Goal: Obtain resource: Obtain resource

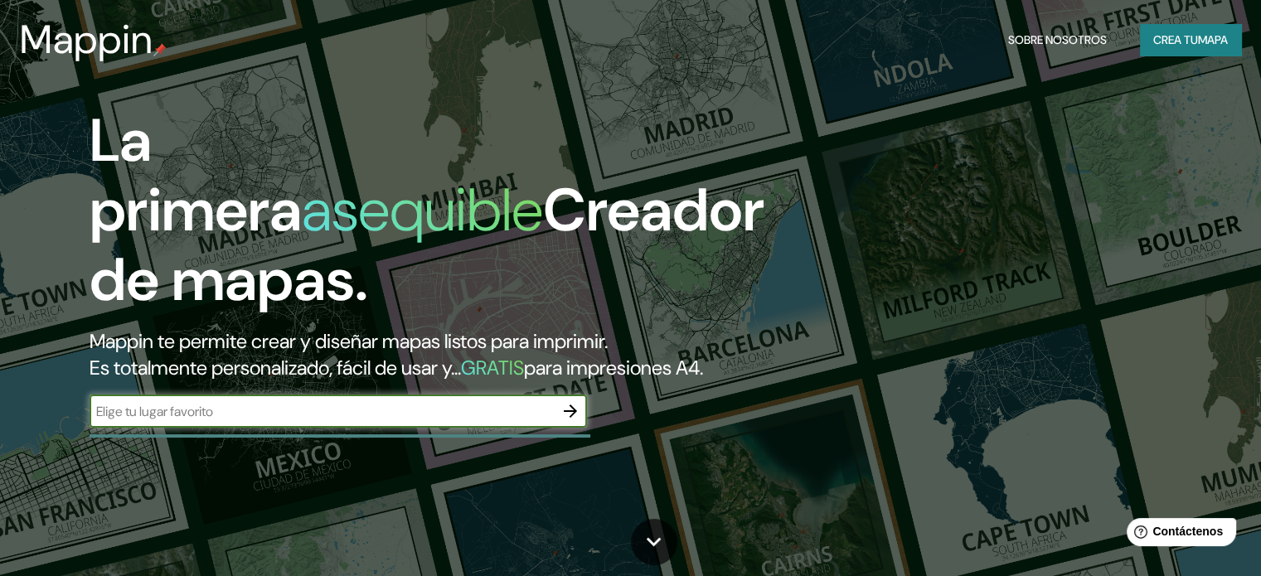
click at [282, 423] on div "​" at bounding box center [339, 411] width 498 height 33
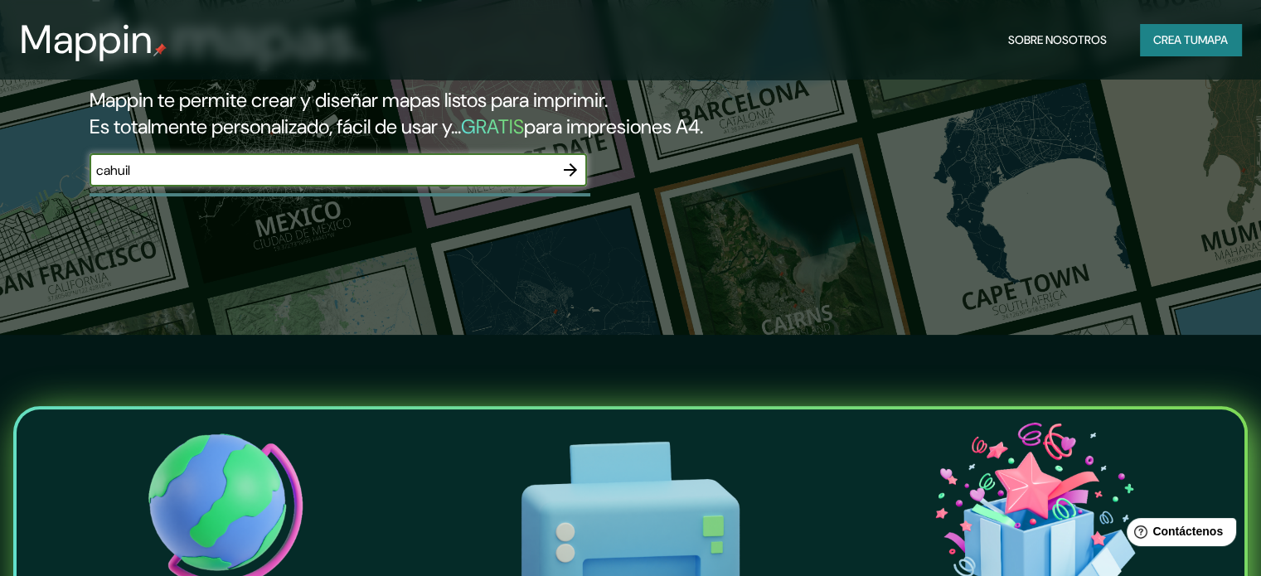
scroll to position [249, 0]
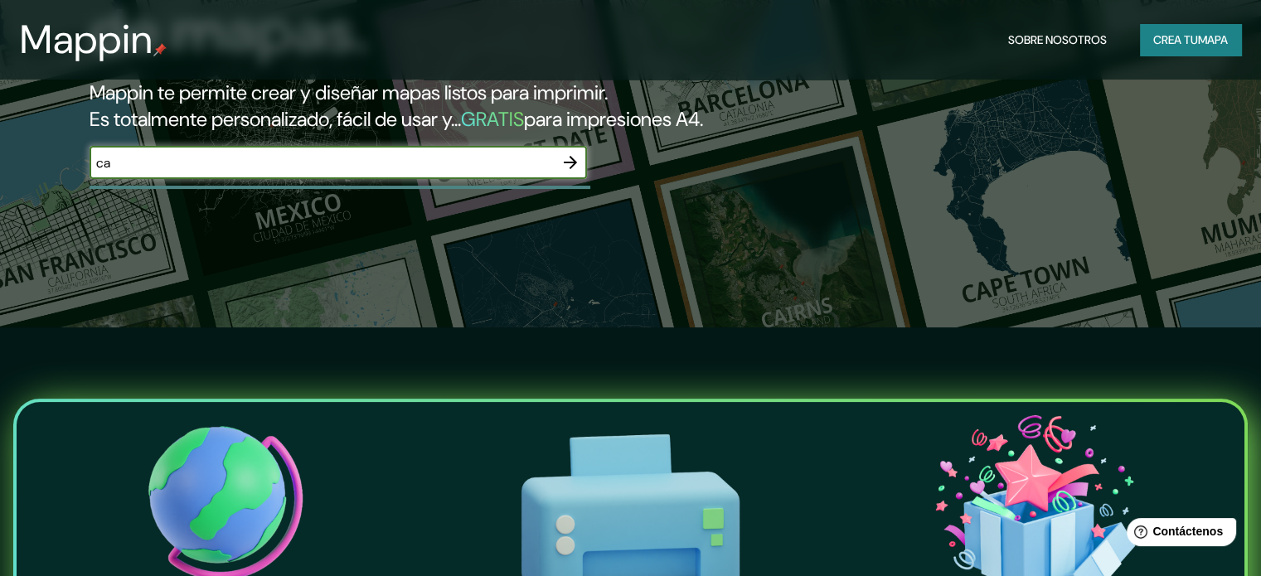
type input "c"
type input "p"
type input "cahuil pichilemu"
click at [568, 172] on icon "button" at bounding box center [571, 163] width 20 height 20
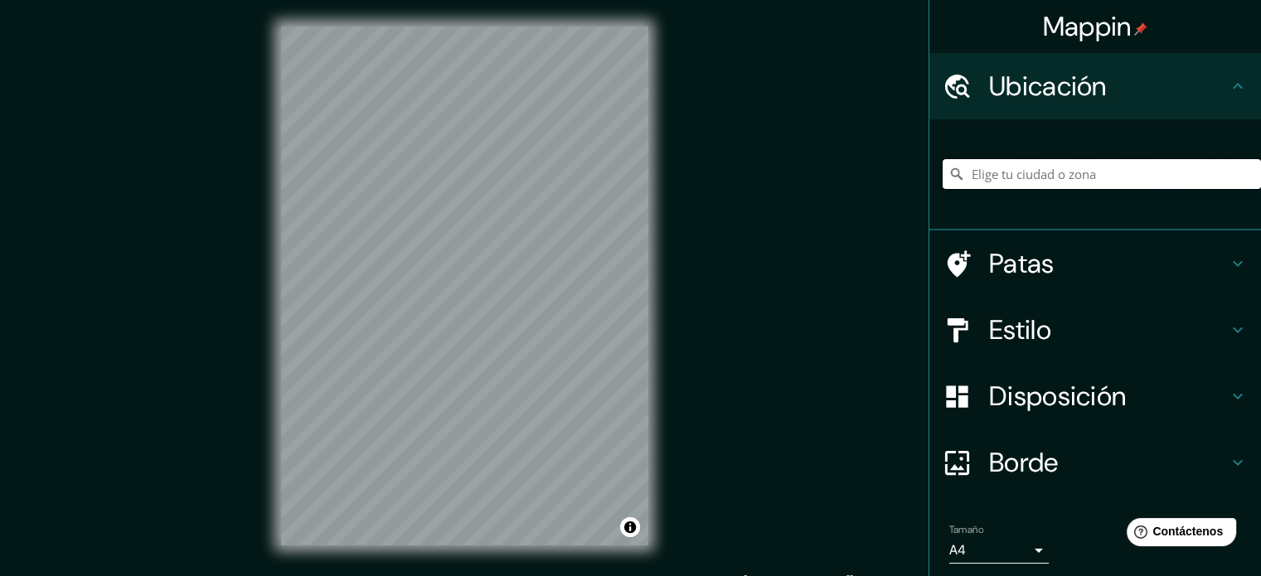
click at [1045, 167] on input "Elige tu ciudad o zona" at bounding box center [1102, 174] width 318 height 30
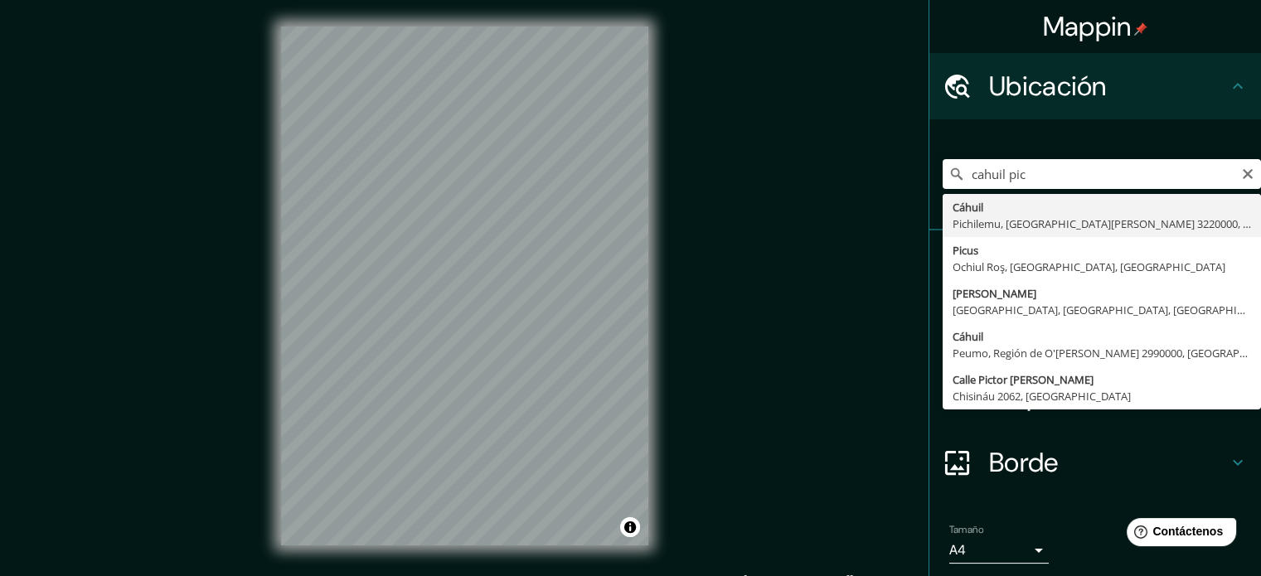
type input "Cahuil, Pichilemu, [GEOGRAPHIC_DATA][PERSON_NAME] 3220000, [GEOGRAPHIC_DATA]"
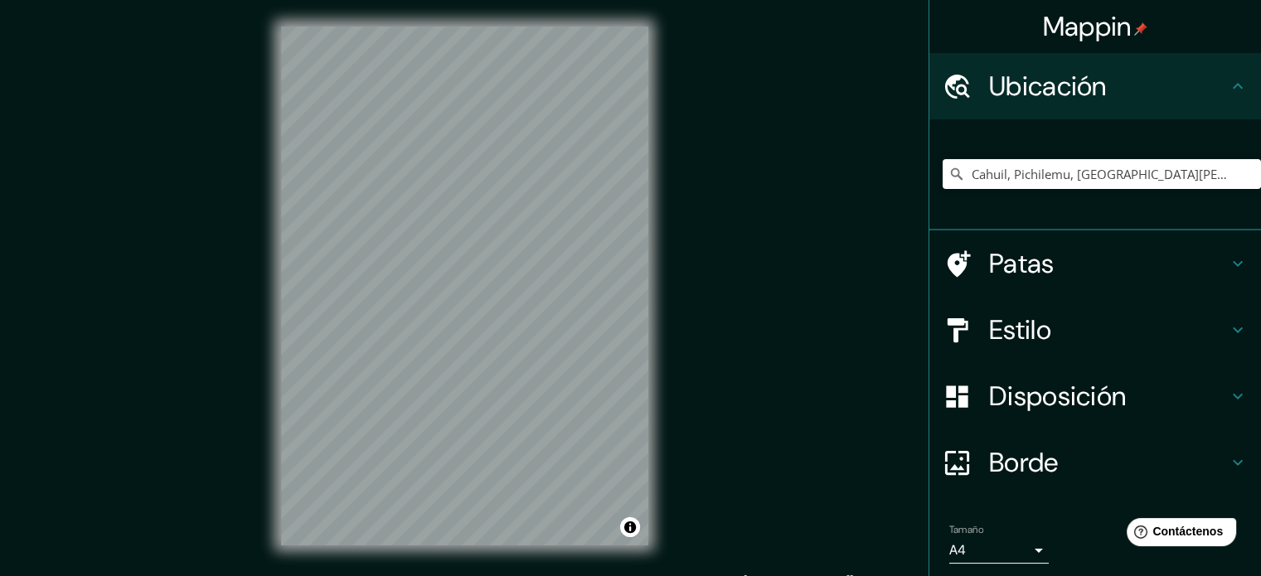
click at [1123, 386] on h4 "Disposición" at bounding box center [1108, 396] width 239 height 33
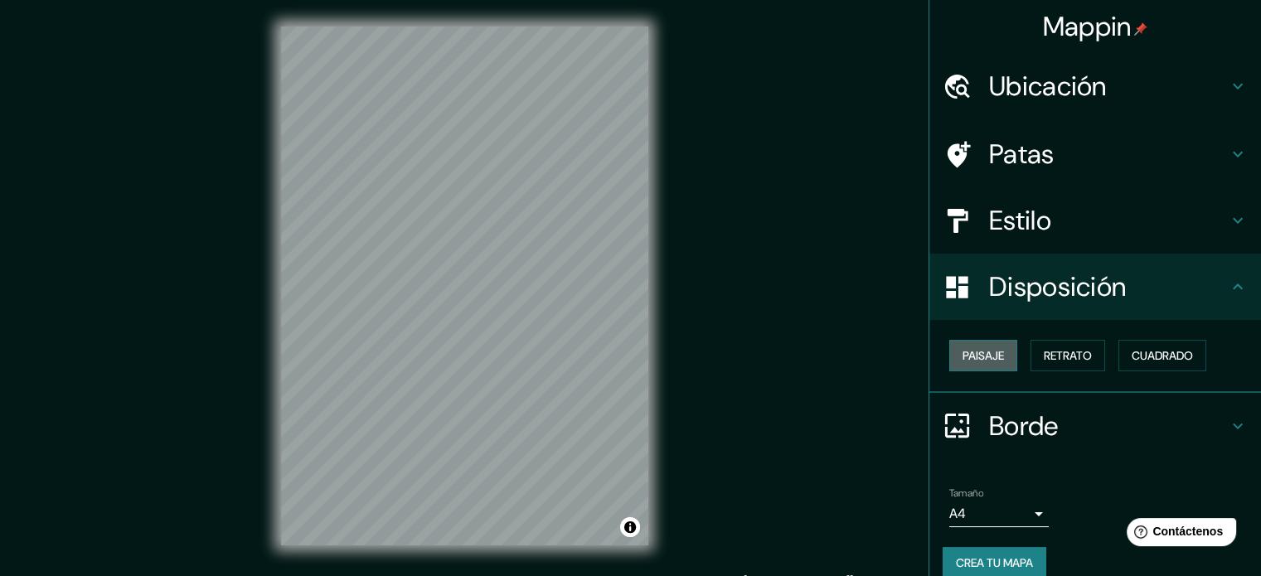
click at [985, 353] on font "Paisaje" at bounding box center [983, 355] width 41 height 15
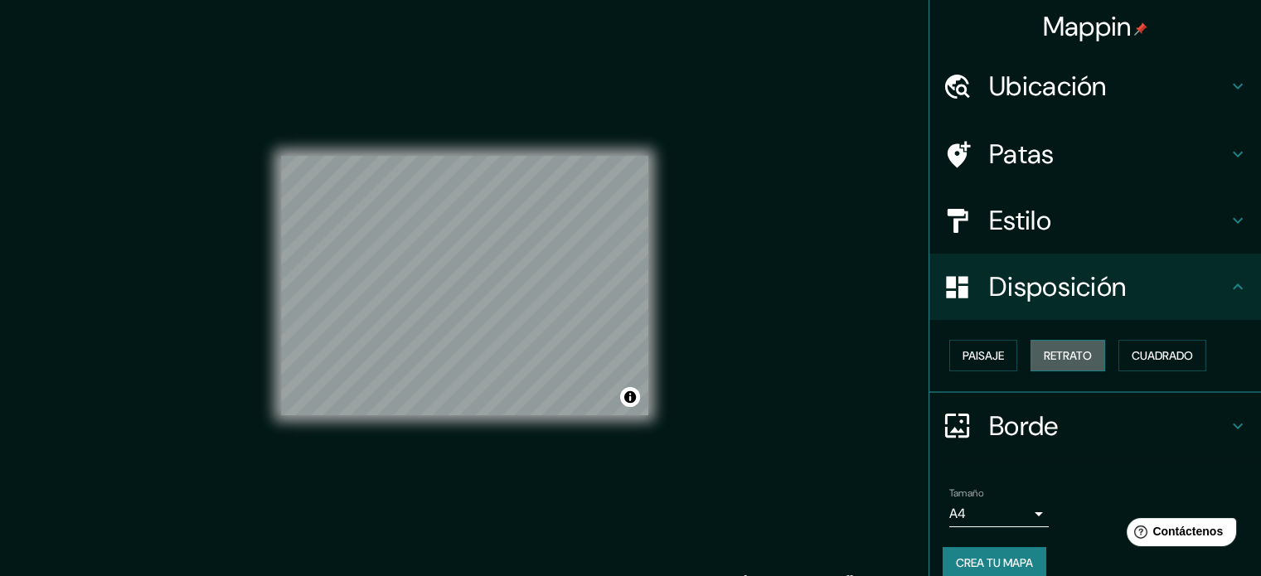
click at [1044, 352] on font "Retrato" at bounding box center [1068, 355] width 48 height 15
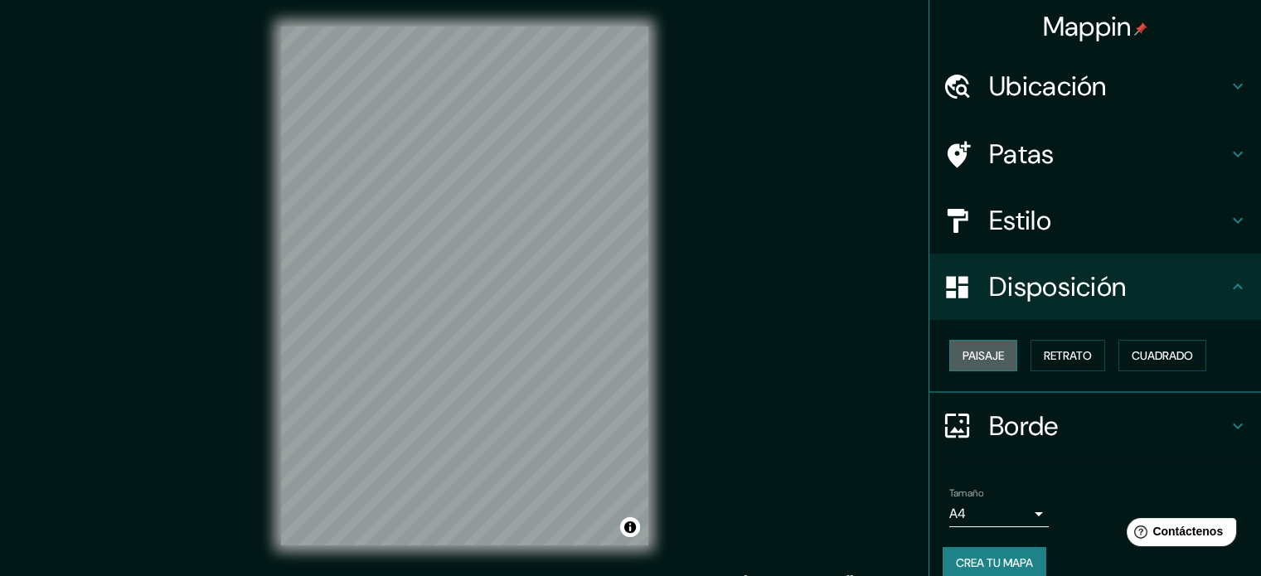
click at [980, 351] on font "Paisaje" at bounding box center [983, 355] width 41 height 15
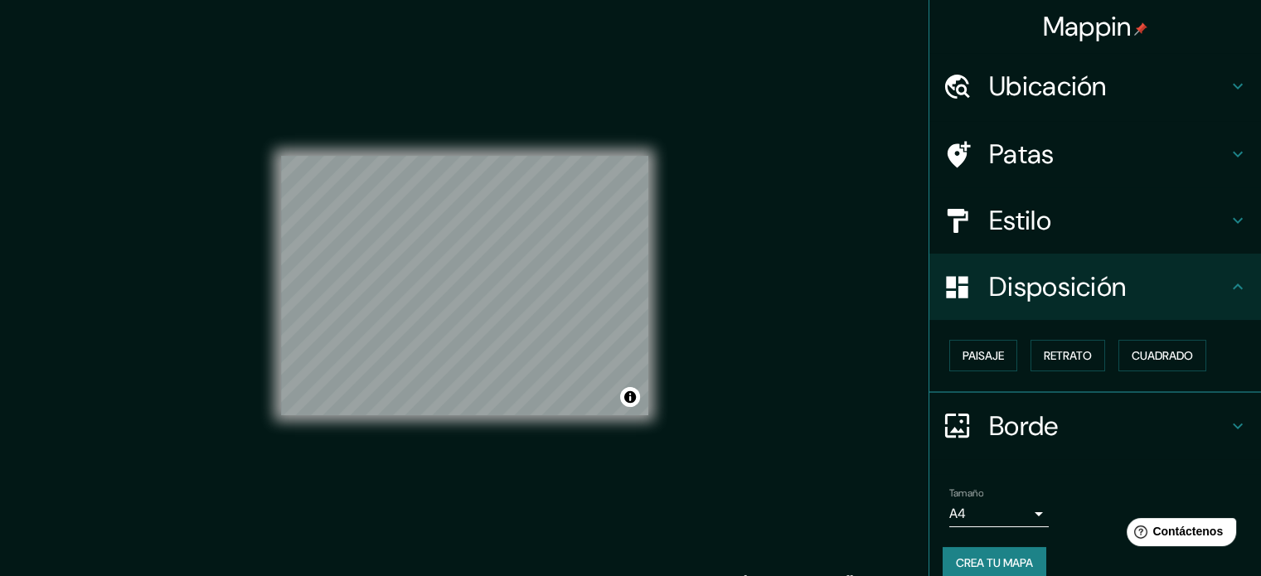
click at [1106, 352] on div "Paisaje Retrato Cuadrado" at bounding box center [1102, 355] width 318 height 45
click at [1132, 351] on font "Cuadrado" at bounding box center [1162, 355] width 61 height 15
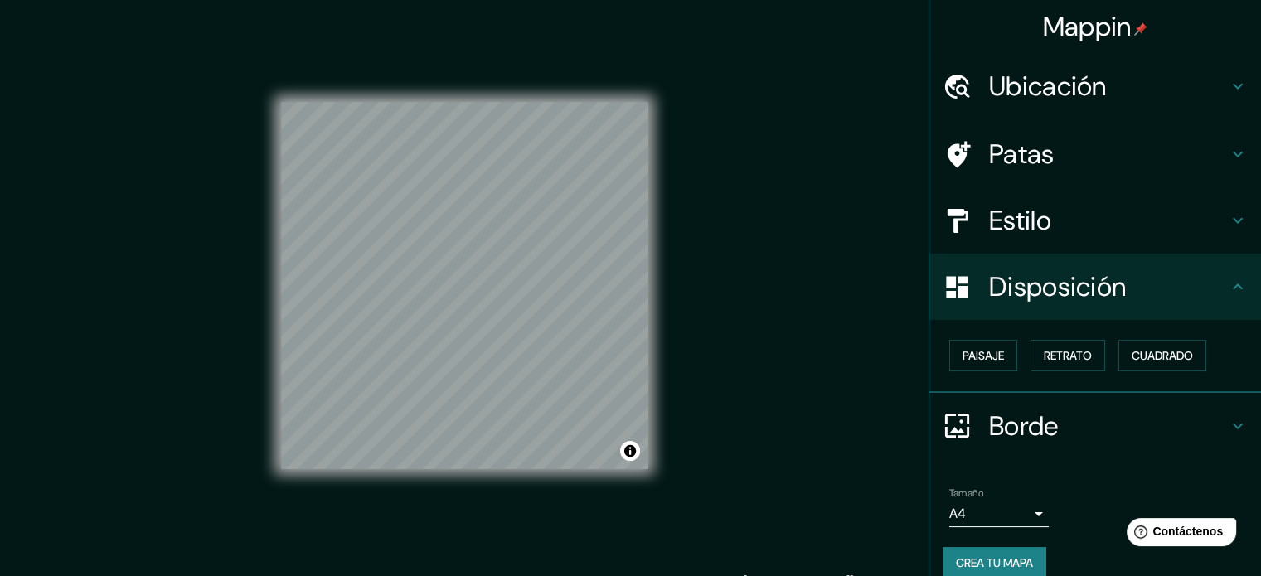
click at [1029, 231] on font "Estilo" at bounding box center [1020, 220] width 62 height 35
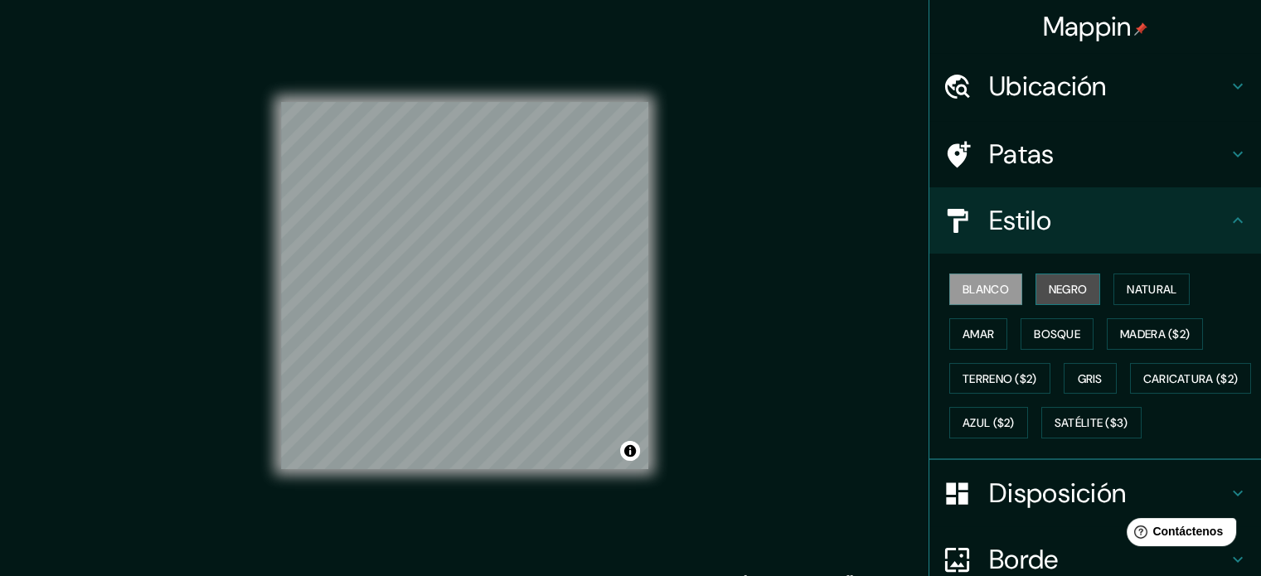
click at [1068, 279] on font "Negro" at bounding box center [1068, 290] width 39 height 22
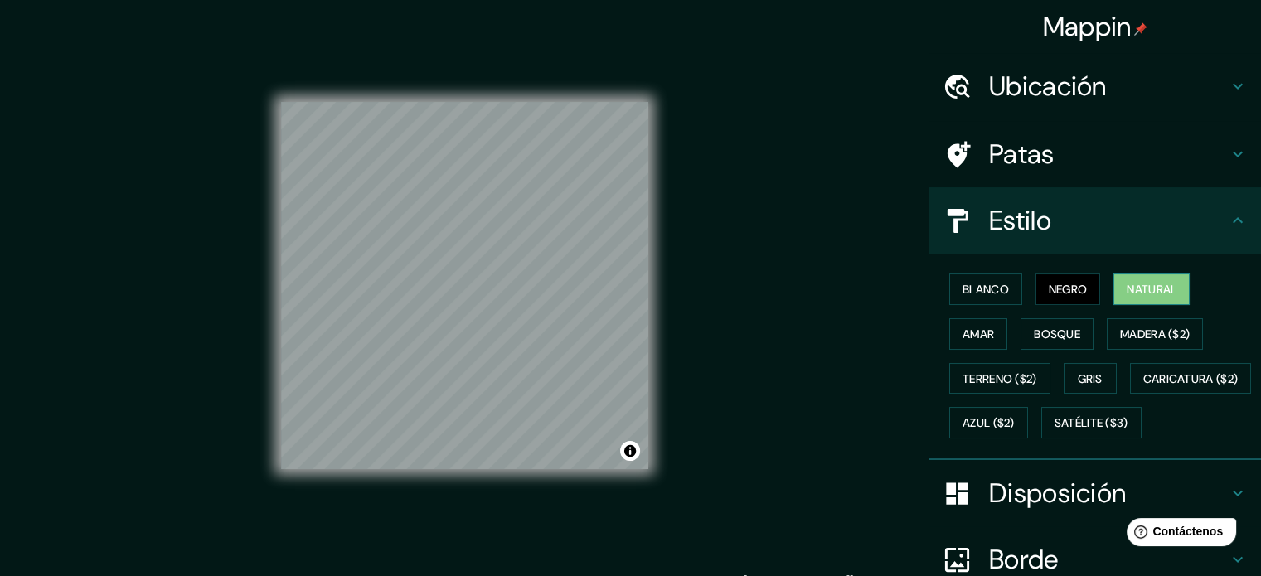
click at [1131, 284] on font "Natural" at bounding box center [1152, 289] width 50 height 15
click at [984, 288] on font "Blanco" at bounding box center [986, 289] width 46 height 15
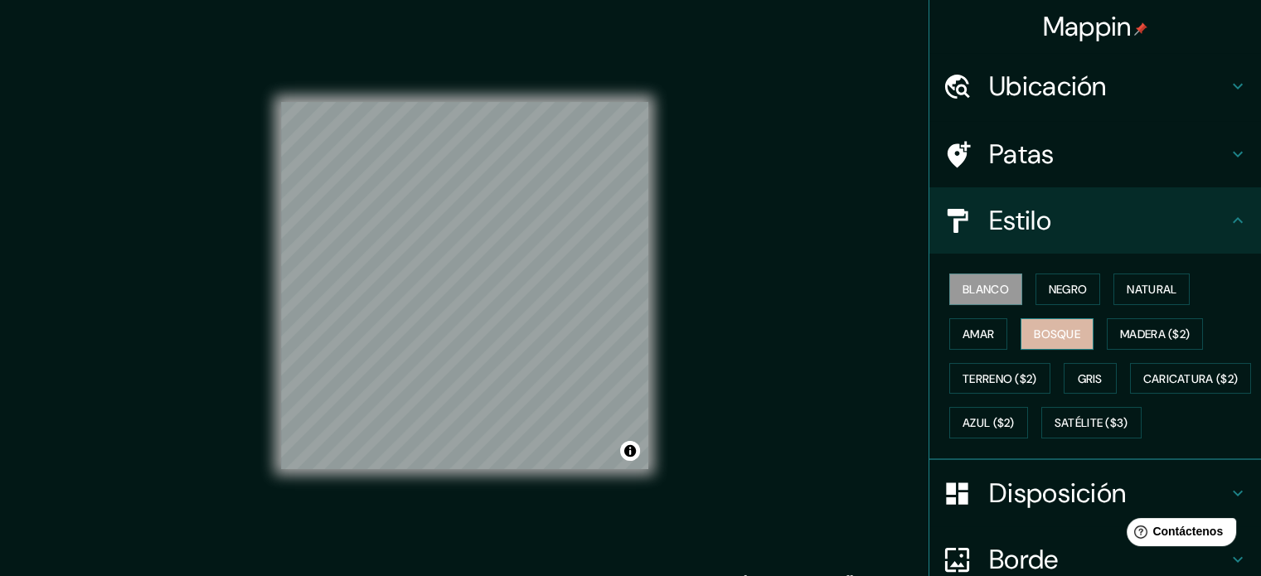
click at [1051, 328] on font "Bosque" at bounding box center [1057, 334] width 46 height 15
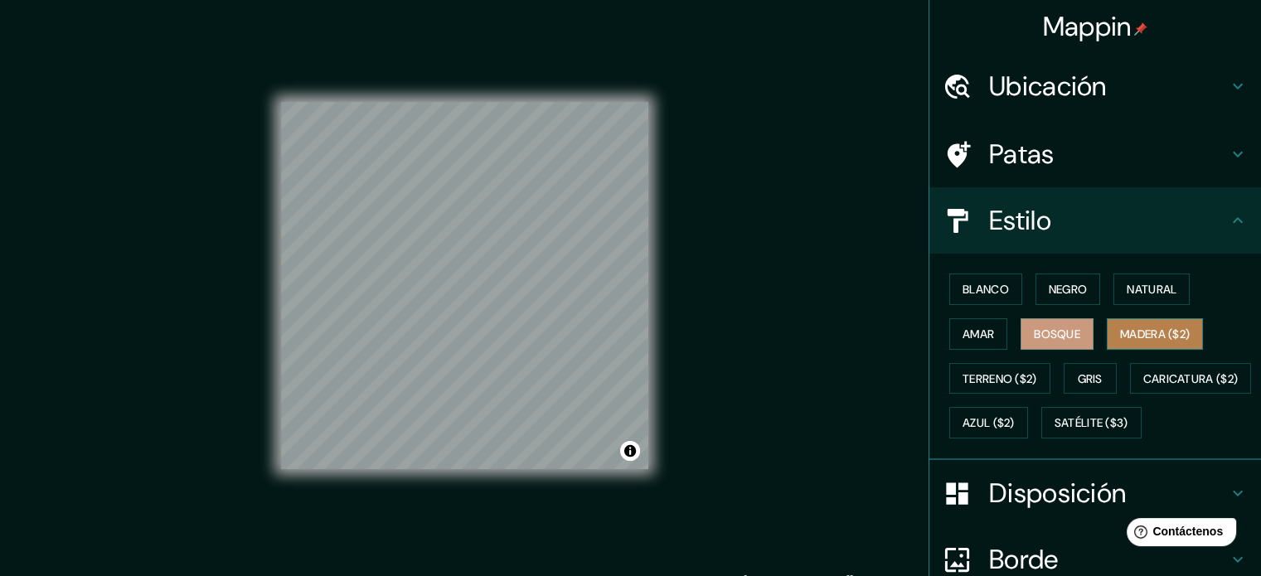
click at [1120, 327] on font "Madera ($2)" at bounding box center [1155, 334] width 70 height 15
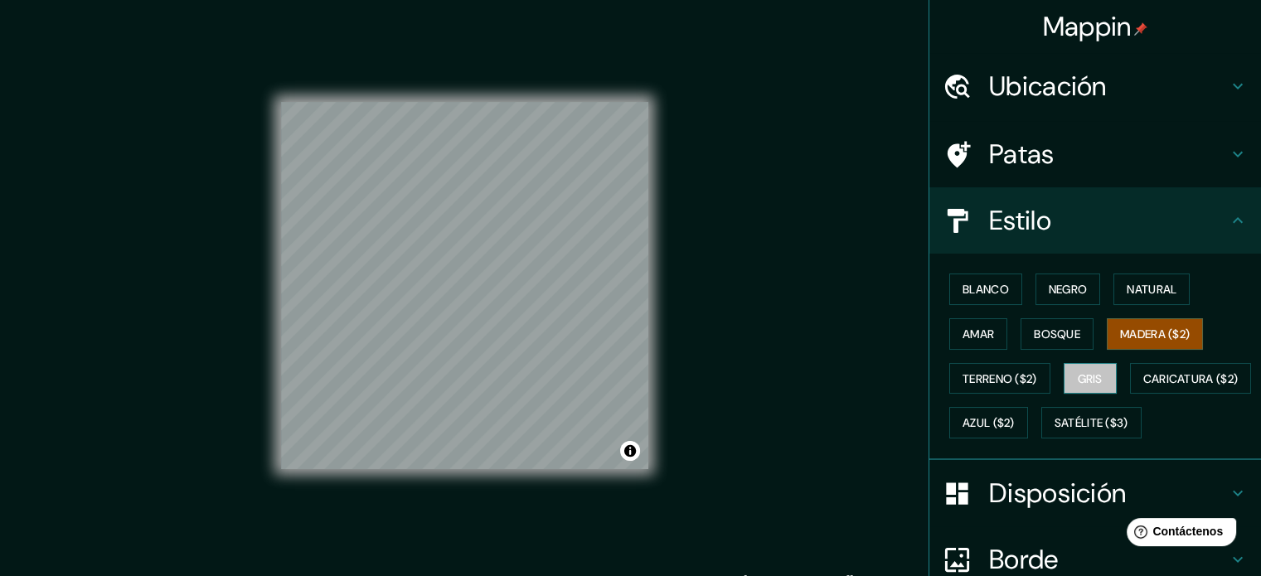
click at [1078, 368] on font "Gris" at bounding box center [1090, 379] width 25 height 22
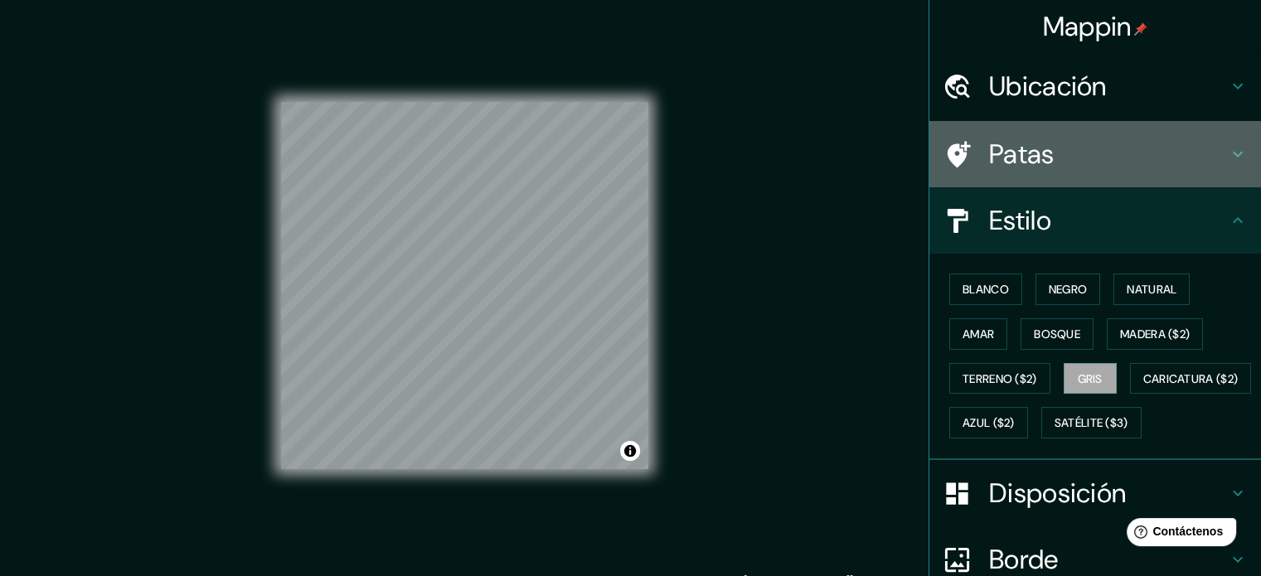
click at [1098, 152] on h4 "Patas" at bounding box center [1108, 154] width 239 height 33
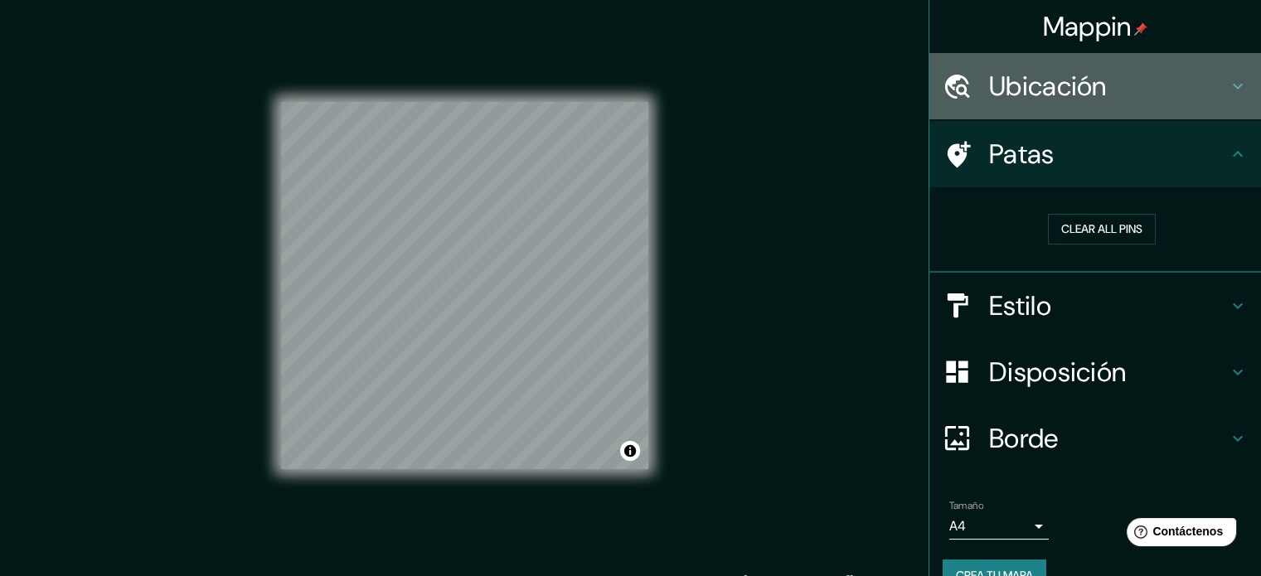
click at [1117, 96] on h4 "Ubicación" at bounding box center [1108, 86] width 239 height 33
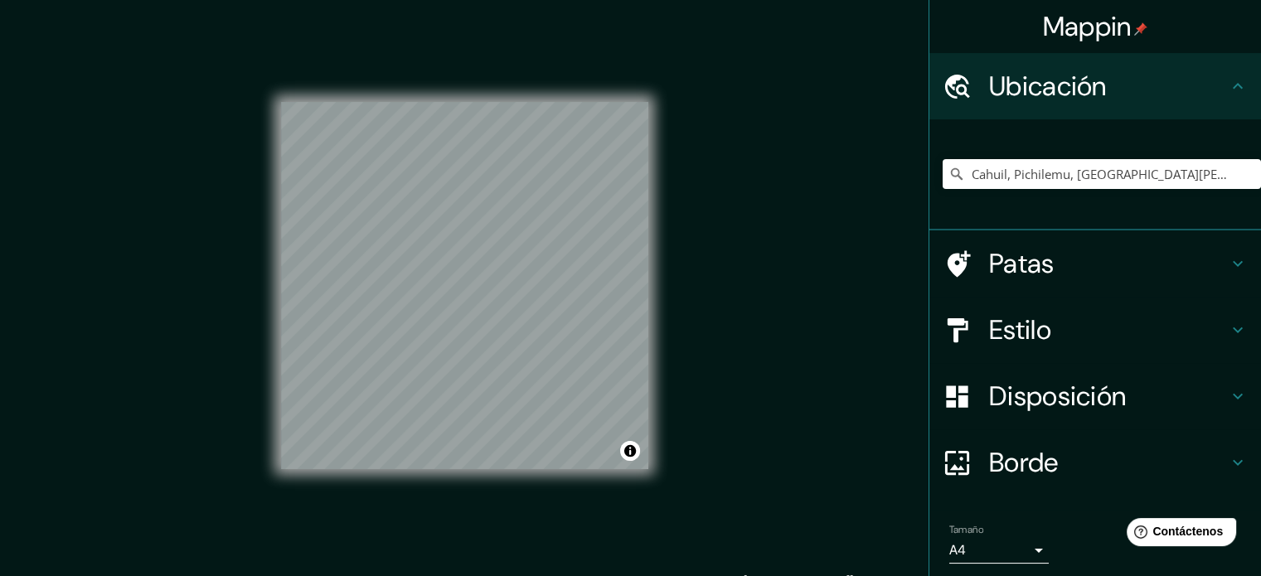
click at [1123, 257] on h4 "Patas" at bounding box center [1108, 263] width 239 height 33
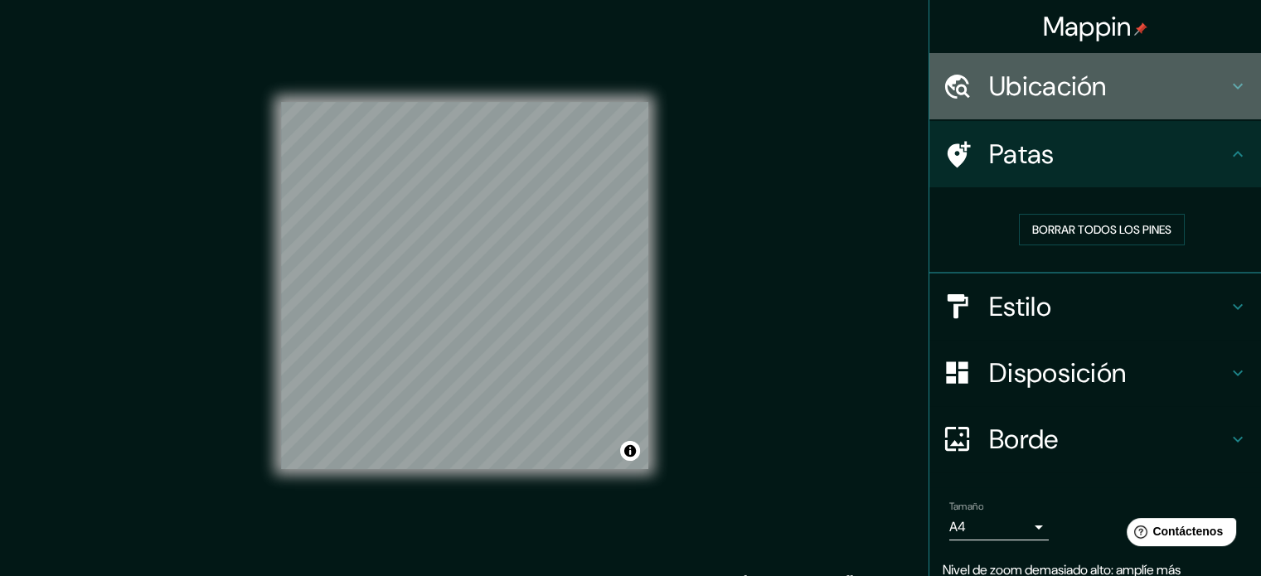
click at [1047, 109] on div "Ubicación" at bounding box center [1096, 86] width 332 height 66
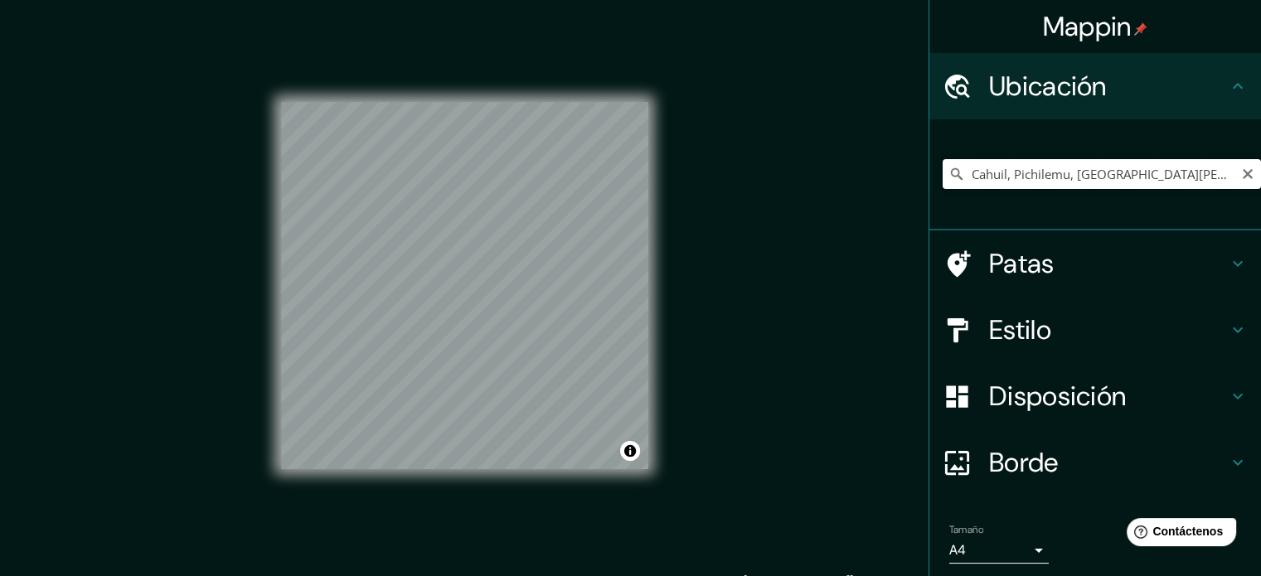
click at [1210, 172] on input "Cahuil, Pichilemu, [GEOGRAPHIC_DATA][PERSON_NAME] 3220000, [GEOGRAPHIC_DATA]" at bounding box center [1102, 174] width 318 height 30
click at [1188, 169] on input "Cahuil, Pichilemu, [GEOGRAPHIC_DATA][PERSON_NAME] 3220000, [GEOGRAPHIC_DATA]" at bounding box center [1102, 174] width 318 height 30
click at [949, 175] on icon at bounding box center [957, 174] width 17 height 17
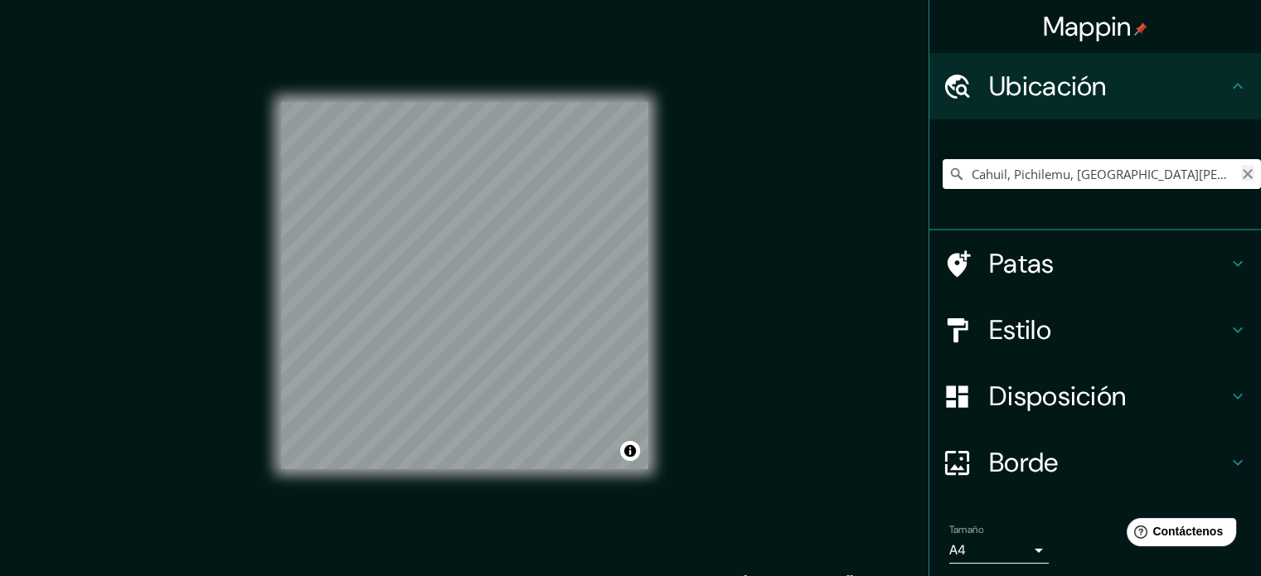
click at [1241, 172] on icon "Claro" at bounding box center [1247, 174] width 13 height 13
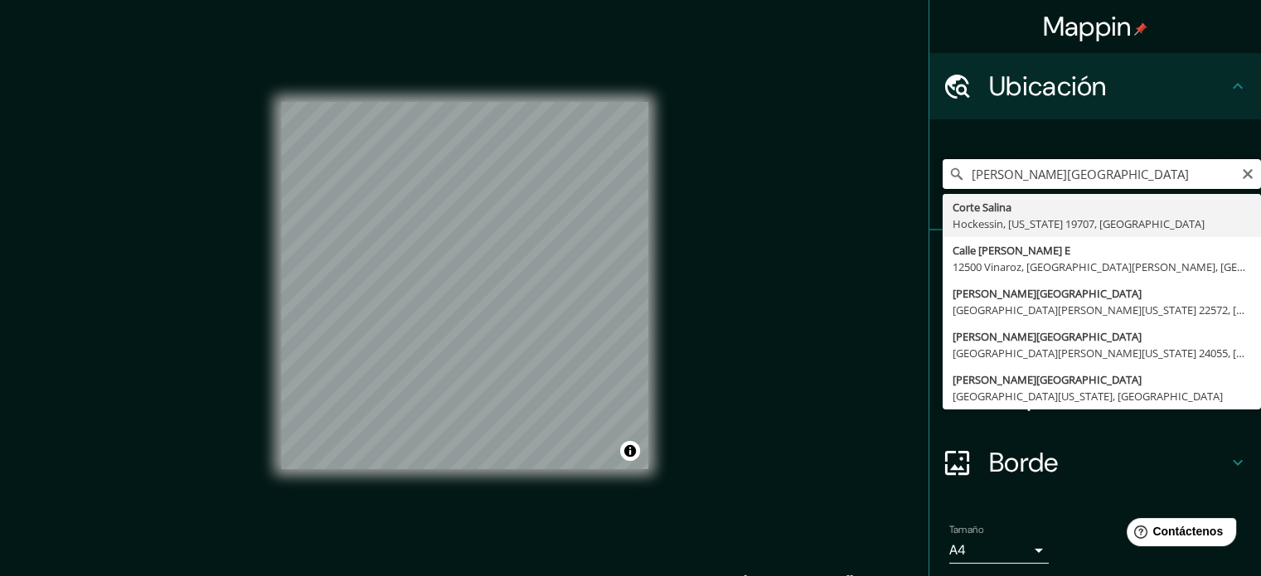
click at [571, 177] on div "Mappin Ubicación [PERSON_NAME][GEOGRAPHIC_DATA] [GEOGRAPHIC_DATA][PERSON_NAME][…" at bounding box center [630, 299] width 1261 height 599
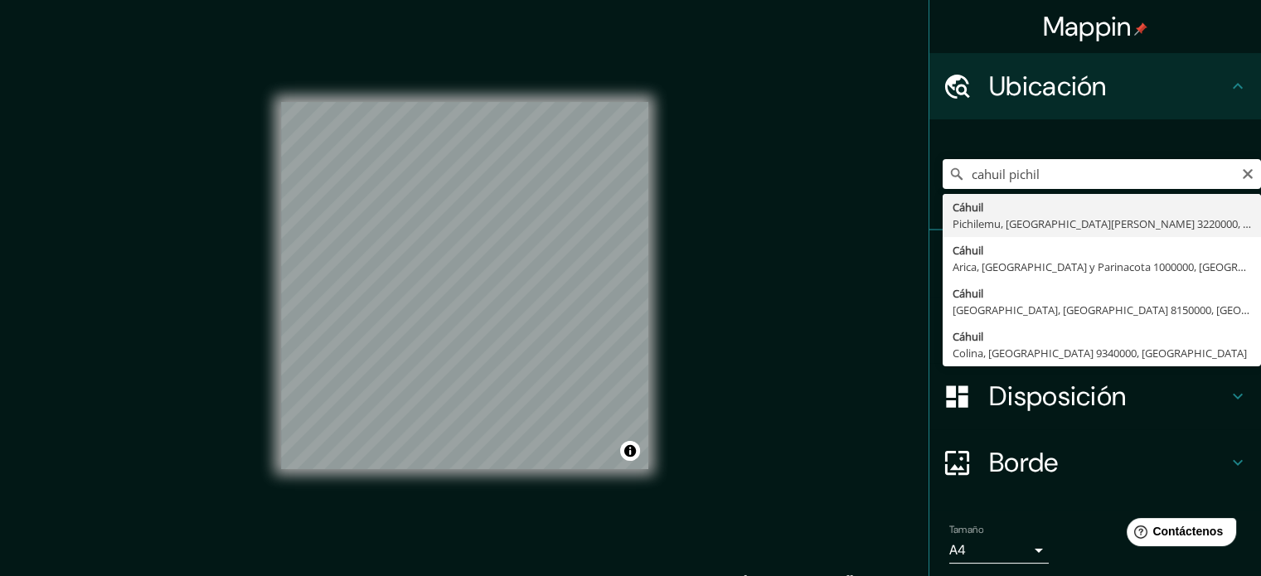
type input "Cahuil, Pichilemu, [GEOGRAPHIC_DATA][PERSON_NAME] 3220000, [GEOGRAPHIC_DATA]"
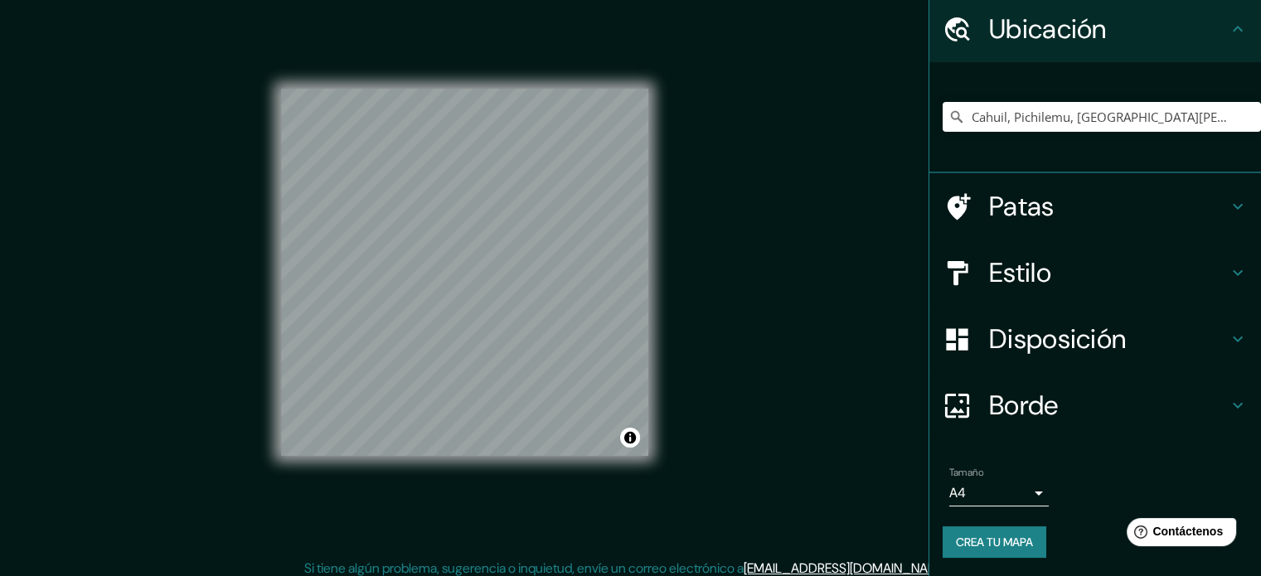
scroll to position [22, 0]
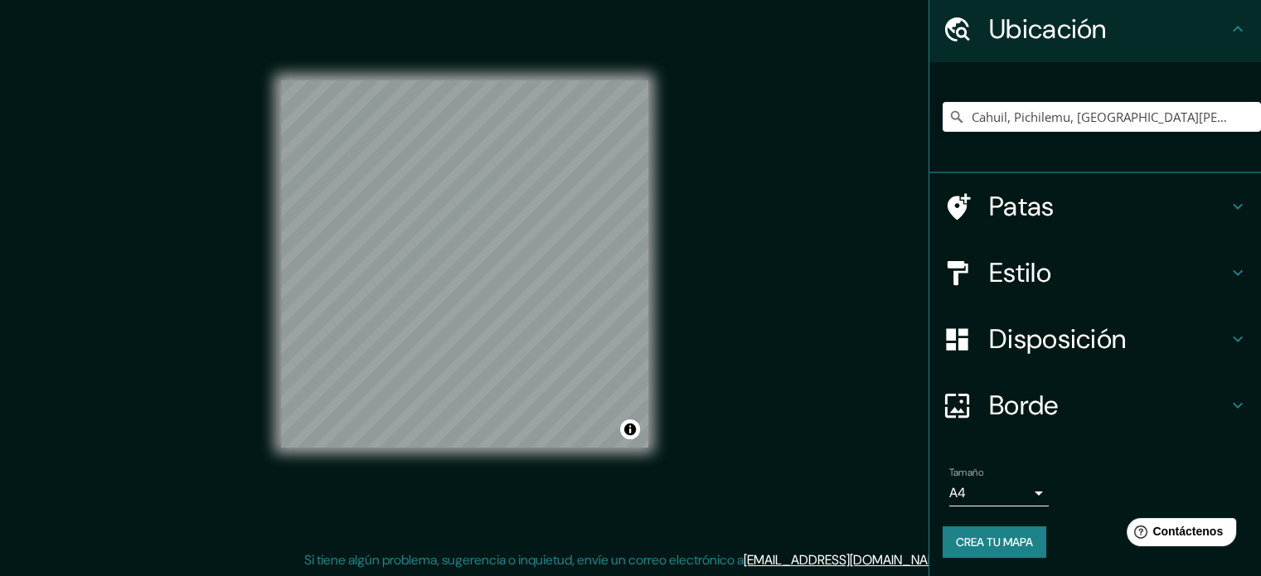
click at [1028, 495] on body "Mappin Ubicación Cahuil, [GEOGRAPHIC_DATA], [GEOGRAPHIC_DATA][PERSON_NAME] 3220…" at bounding box center [630, 266] width 1261 height 576
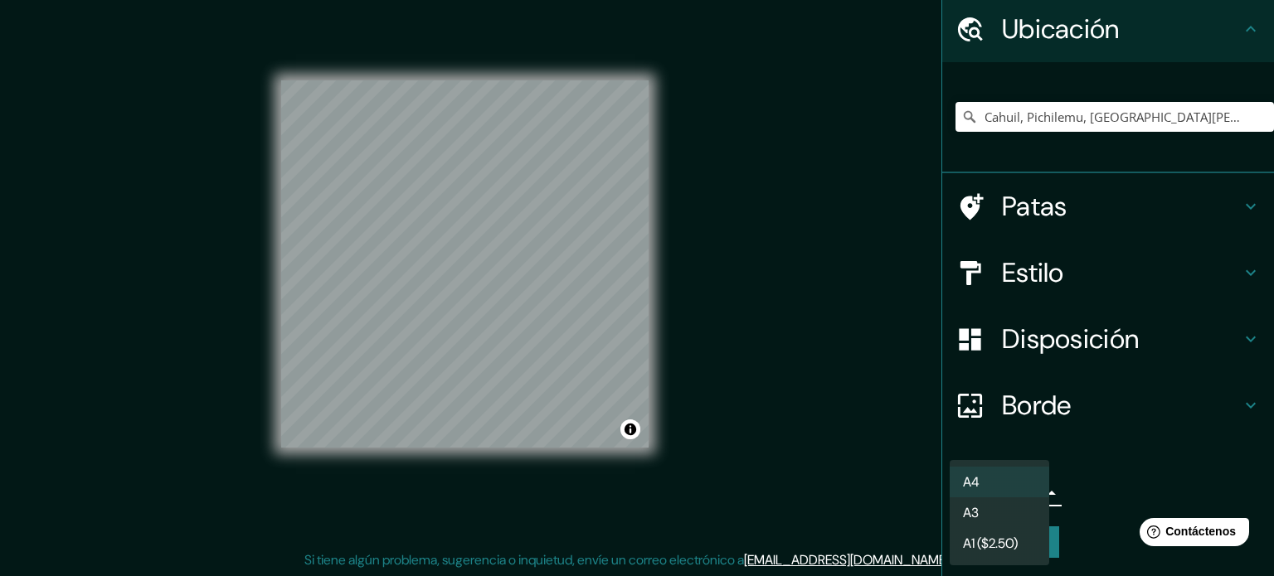
click at [1092, 503] on div at bounding box center [637, 288] width 1274 height 576
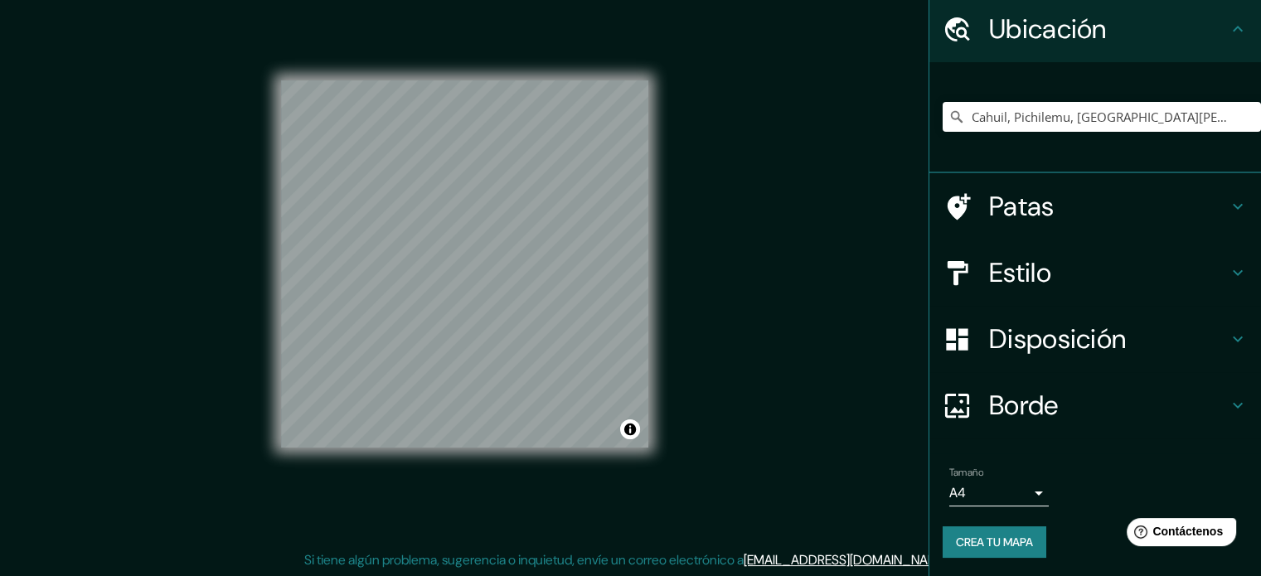
click at [969, 527] on button "Crea tu mapa" at bounding box center [995, 543] width 104 height 32
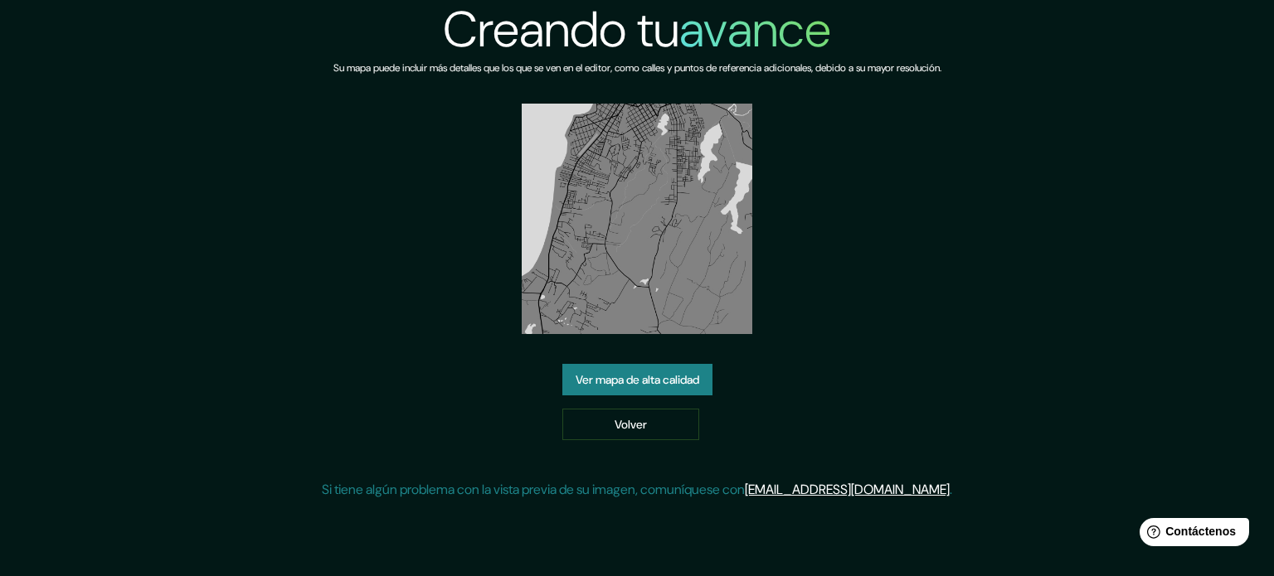
click at [689, 372] on font "Ver mapa de alta calidad" at bounding box center [638, 379] width 124 height 15
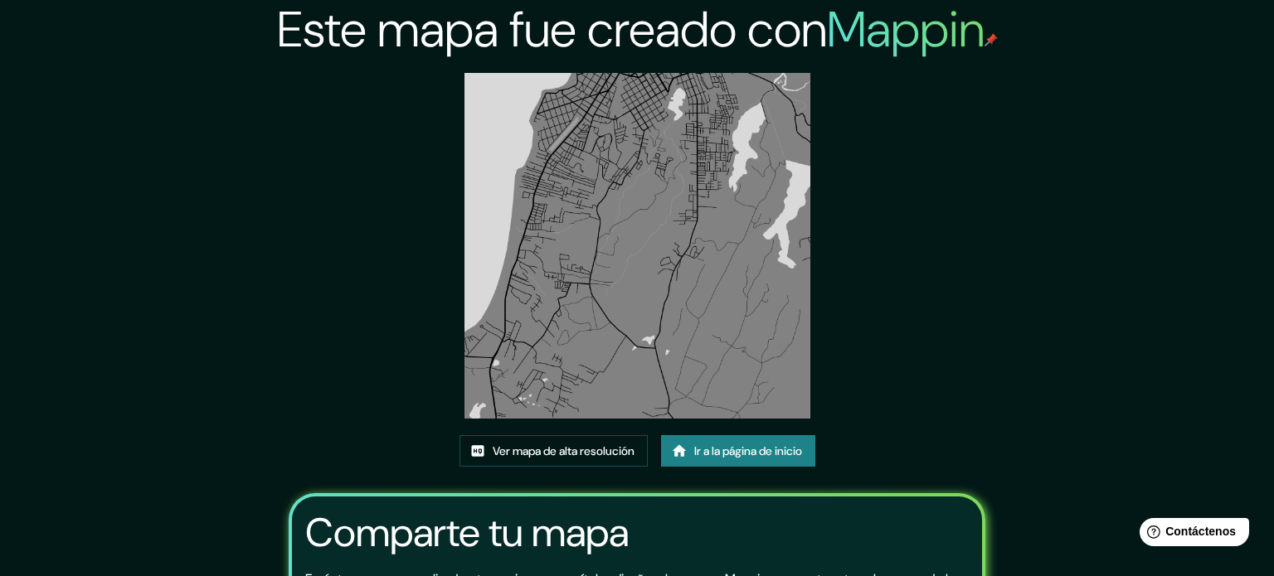
click at [610, 444] on font "Ver mapa de alta resolución" at bounding box center [564, 451] width 142 height 15
click at [916, 125] on div "Este mapa fue creado con Mappin Ver mapa de alta resolución Ir a la página de i…" at bounding box center [637, 381] width 736 height 763
click at [609, 444] on font "Ver mapa de alta resolución" at bounding box center [564, 451] width 142 height 15
